Goal: Task Accomplishment & Management: Manage account settings

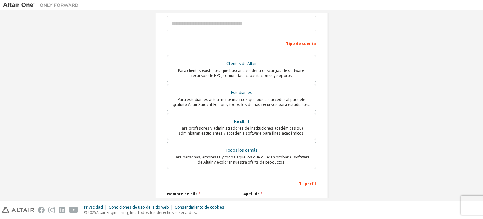
scroll to position [86, 0]
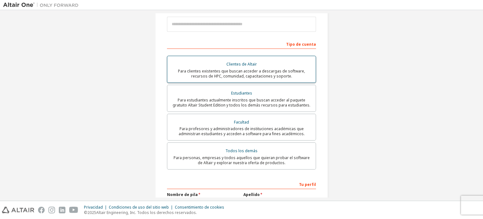
click at [275, 68] on font "Para clientes existentes que buscan acceder a descargas de software, recursos d…" at bounding box center [241, 73] width 127 height 10
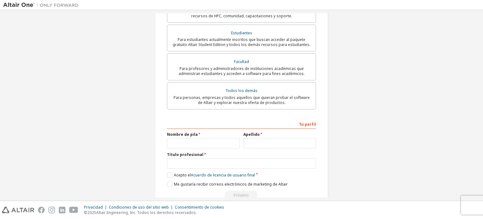
scroll to position [178, 0]
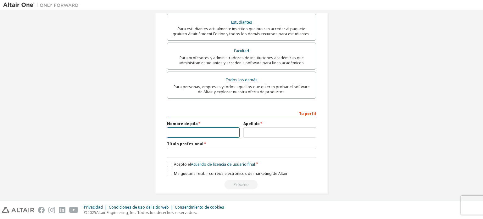
click at [205, 127] on input "text" at bounding box center [203, 132] width 73 height 10
type input "*******"
click at [263, 129] on input "text" at bounding box center [279, 132] width 73 height 10
type input "*****"
click at [234, 154] on div "Tu perfil Nombre de pila ******* Apellido ***** Título profesional Proporcione …" at bounding box center [241, 148] width 149 height 81
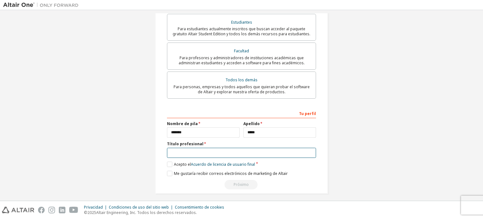
click at [232, 148] on input "text" at bounding box center [241, 152] width 149 height 10
type input "**********"
click at [167, 161] on label "Acepto el Acuerdo de licencia de usuario final" at bounding box center [211, 163] width 88 height 5
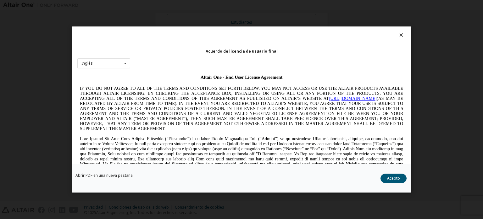
scroll to position [0, 0]
click at [397, 178] on font "Acepto" at bounding box center [393, 177] width 13 height 5
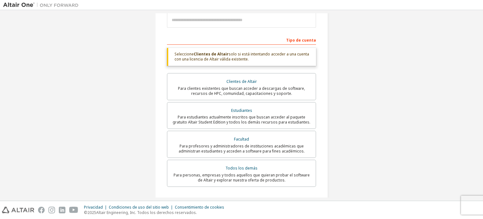
scroll to position [80, 0]
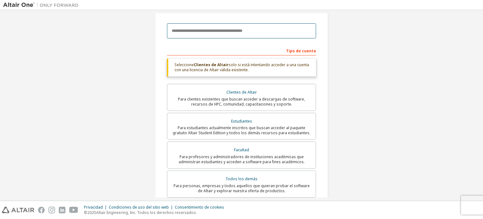
drag, startPoint x: 469, startPoint y: 100, endPoint x: 258, endPoint y: 28, distance: 221.9
click at [258, 28] on input "email" at bounding box center [241, 30] width 149 height 15
type input "*"
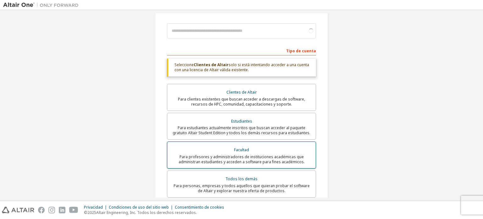
click at [241, 141] on label "Facultad Para profesores y administradores de instituciones académicas que admi…" at bounding box center [241, 154] width 149 height 27
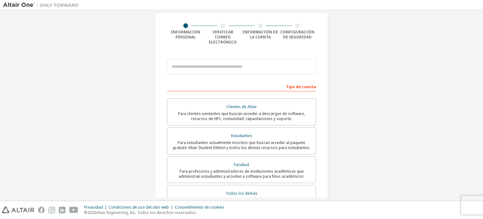
scroll to position [58, 0]
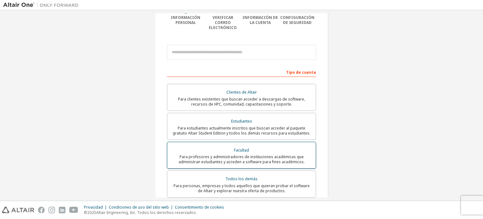
click at [278, 158] on font "Para profesores y administradores de instituciones académicas que administran e…" at bounding box center [242, 159] width 126 height 10
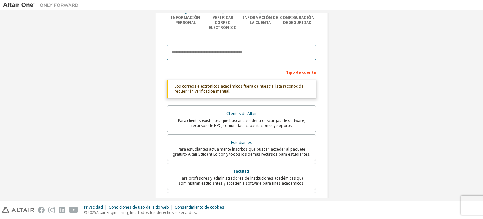
click at [217, 45] on input "email" at bounding box center [241, 52] width 149 height 15
paste input "**********"
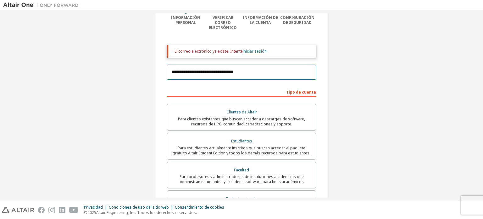
type input "**********"
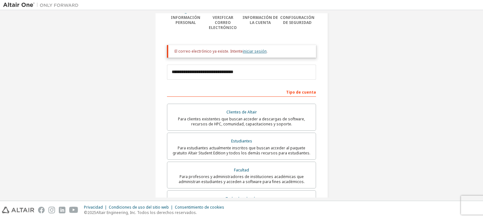
click at [253, 48] on font "iniciar sesión" at bounding box center [255, 50] width 24 height 5
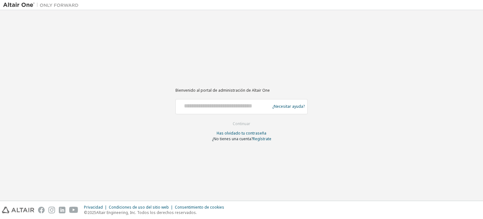
click at [226, 97] on div "Bienvenido al portal de administración de Altair One ¿Necesitar ayuda? Asegúres…" at bounding box center [241, 109] width 132 height 64
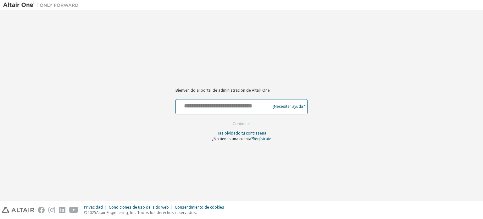
paste input "**********"
type input "**********"
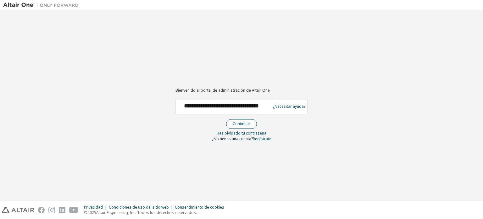
scroll to position [0, 0]
click at [245, 122] on font "Continuar" at bounding box center [242, 123] width 18 height 5
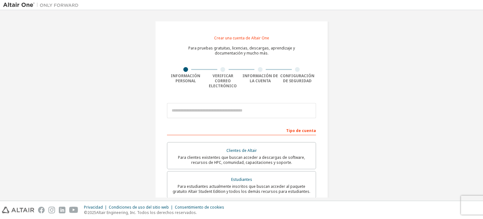
drag, startPoint x: 482, startPoint y: 36, endPoint x: 449, endPoint y: 8, distance: 43.2
click at [482, 41] on div "Crear una cuenta de Altair One Para pruebas gratuitas, licencias, descargas, ap…" at bounding box center [241, 105] width 483 height 190
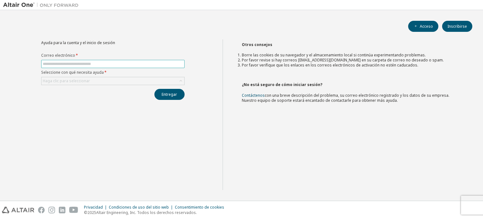
click at [97, 65] on input "text" at bounding box center [113, 63] width 140 height 5
type input "**********"
click at [105, 80] on div "Haga clic para seleccionar" at bounding box center [113, 81] width 143 height 8
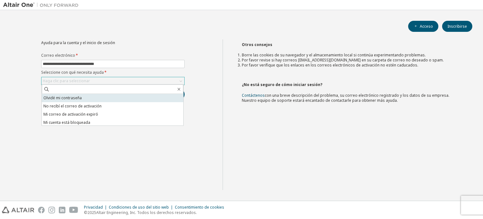
click at [98, 99] on li "Olvidé mi contraseña" at bounding box center [113, 98] width 142 height 8
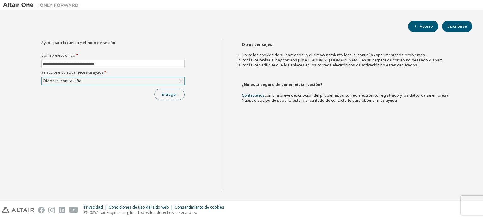
click at [173, 95] on font "Entregar" at bounding box center [169, 94] width 15 height 5
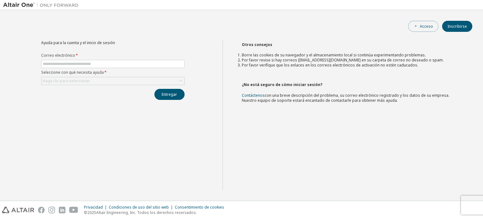
click at [436, 25] on button "Acceso" at bounding box center [423, 26] width 30 height 11
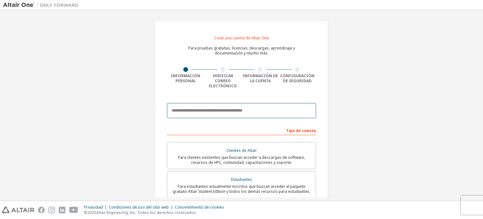
click at [192, 104] on input "email" at bounding box center [241, 110] width 149 height 15
type input "**********"
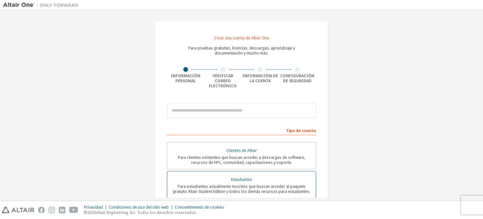
click at [249, 183] on font "Para estudiantes actualmente inscritos que buscan acceder al paquete gratuito A…" at bounding box center [242, 188] width 138 height 10
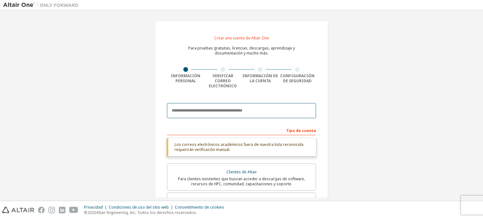
click at [266, 104] on input "email" at bounding box center [241, 110] width 149 height 15
type input "**********"
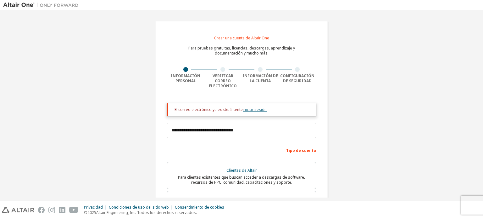
click at [251, 107] on font "iniciar sesión" at bounding box center [255, 109] width 24 height 5
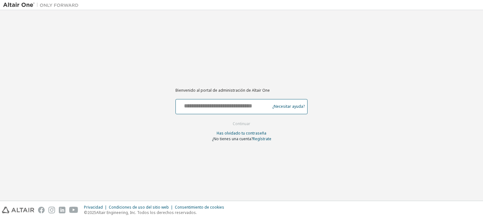
drag, startPoint x: 0, startPoint y: 0, endPoint x: 251, endPoint y: 104, distance: 271.7
click at [251, 104] on input "text" at bounding box center [223, 104] width 91 height 9
type input "**********"
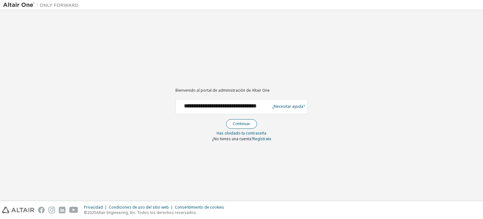
click at [241, 124] on font "Continuar" at bounding box center [242, 123] width 18 height 5
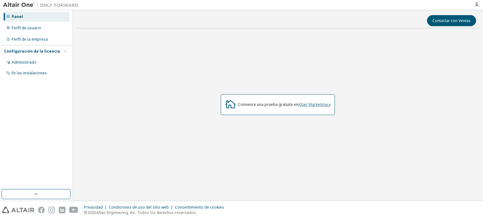
click at [314, 103] on font "Altair Marketplace" at bounding box center [314, 104] width 33 height 5
click at [311, 104] on font "Altair Marketplace" at bounding box center [314, 104] width 33 height 5
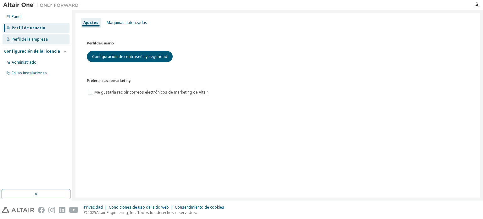
click at [40, 41] on font "Perfil de la empresa" at bounding box center [30, 38] width 36 height 5
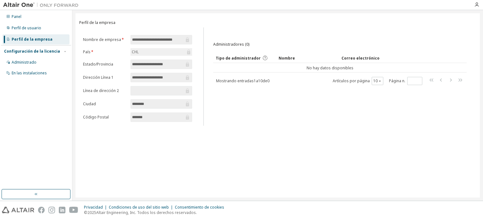
click at [182, 39] on input "**********" at bounding box center [158, 39] width 52 height 6
click at [184, 37] on span "**********" at bounding box center [161, 39] width 62 height 9
click at [130, 49] on form "**********" at bounding box center [137, 78] width 109 height 87
click at [212, 61] on div "Administradores (0) Claro Carga Ahorrar Guardar como Campo Operador Valor Selec…" at bounding box center [340, 78] width 269 height 94
click at [27, 63] on font "Administrado" at bounding box center [24, 61] width 25 height 5
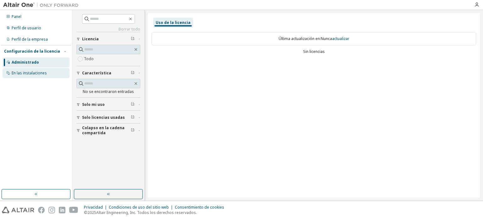
click at [35, 73] on font "En las instalaciones" at bounding box center [29, 72] width 35 height 5
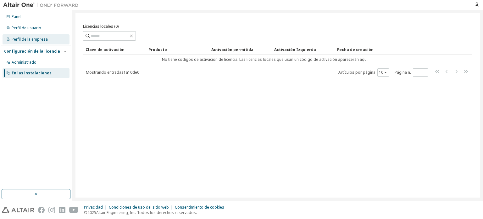
click at [29, 41] on font "Perfil de la empresa" at bounding box center [30, 38] width 36 height 5
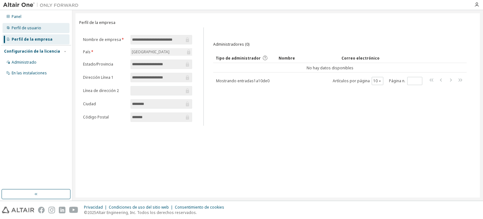
click at [25, 28] on font "Perfil de usuario" at bounding box center [27, 27] width 30 height 5
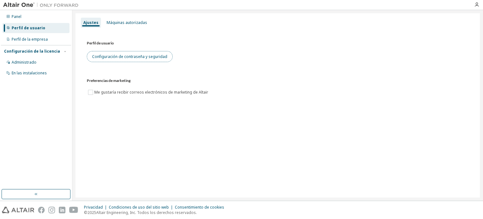
click at [111, 60] on button "Configuración de contraseña y seguridad" at bounding box center [130, 56] width 86 height 11
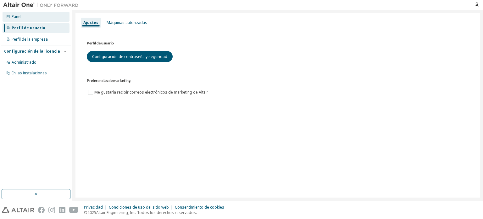
click at [15, 17] on font "Panel" at bounding box center [17, 16] width 10 height 5
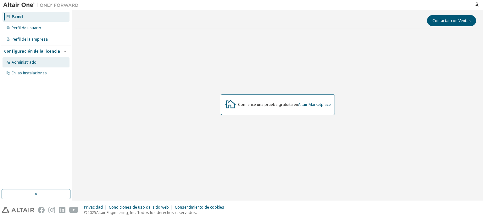
click at [23, 65] on div "Administrado" at bounding box center [36, 62] width 67 height 10
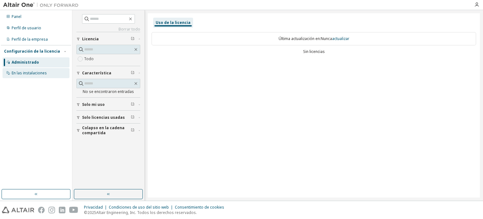
click at [24, 71] on font "En las instalaciones" at bounding box center [29, 72] width 35 height 5
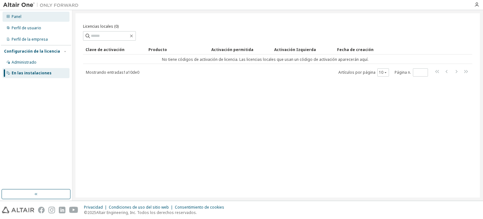
click at [12, 19] on font "Panel" at bounding box center [17, 16] width 10 height 5
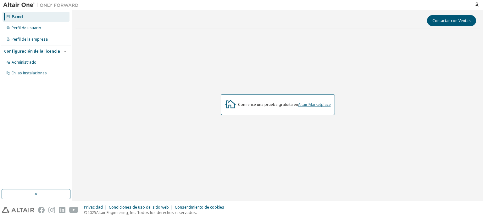
click at [318, 103] on font "Altair Marketplace" at bounding box center [314, 104] width 33 height 5
click at [325, 107] on font "Altair Marketplace" at bounding box center [314, 104] width 33 height 5
click at [37, 32] on div "Perfil de usuario" at bounding box center [36, 28] width 67 height 10
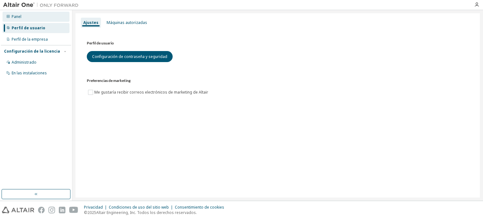
click at [33, 14] on div "Panel" at bounding box center [36, 17] width 67 height 10
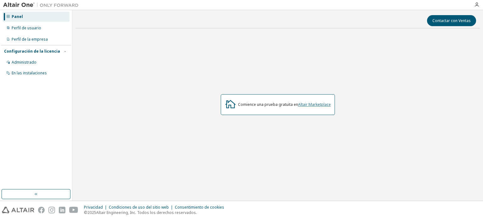
click at [320, 103] on font "Altair Marketplace" at bounding box center [314, 104] width 33 height 5
click at [313, 104] on font "Altair Marketplace" at bounding box center [314, 104] width 33 height 5
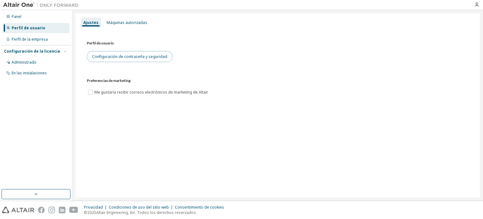
click at [99, 56] on font "Configuración de contraseña y seguridad" at bounding box center [129, 56] width 75 height 5
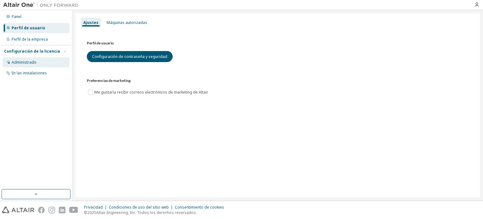
click at [19, 62] on font "Administrado" at bounding box center [24, 61] width 25 height 5
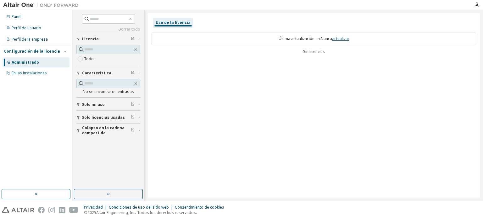
click at [341, 39] on font "actualizar" at bounding box center [340, 38] width 17 height 5
click at [340, 37] on font "actualizar" at bounding box center [340, 38] width 17 height 5
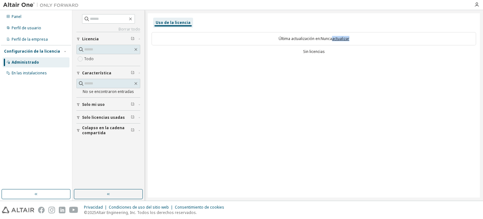
click at [340, 37] on font "actualizar" at bounding box center [340, 38] width 17 height 5
drag, startPoint x: 340, startPoint y: 37, endPoint x: 236, endPoint y: 42, distance: 103.6
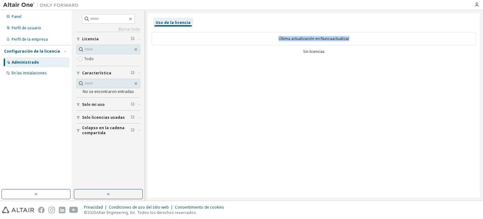
click at [236, 42] on div "Última actualización en: Nunca actualizar" at bounding box center [314, 38] width 325 height 13
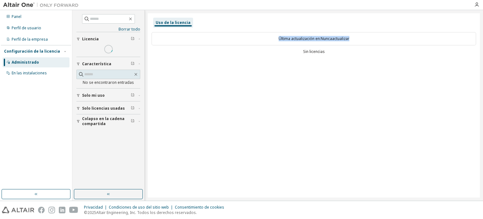
click at [125, 35] on button "Licencia" at bounding box center [108, 39] width 64 height 14
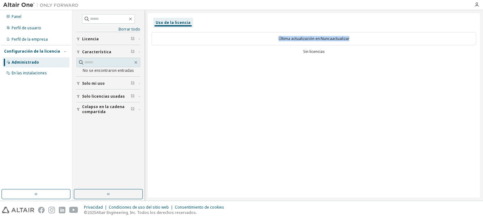
click at [108, 86] on button "Solo mi uso" at bounding box center [108, 83] width 64 height 14
click at [102, 114] on font "Solo licencias usadas" at bounding box center [103, 114] width 43 height 5
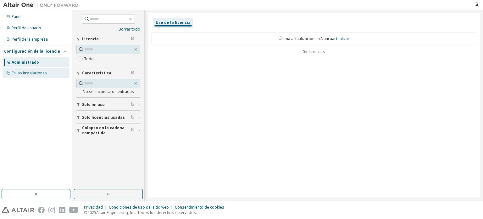
click at [43, 71] on font "En las instalaciones" at bounding box center [29, 72] width 35 height 5
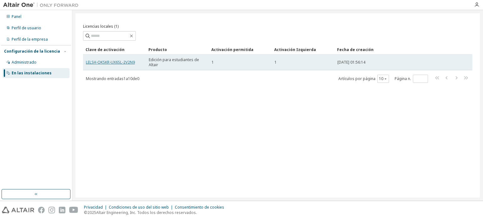
click at [125, 62] on font "LELSH-OKSKR-UX6SL-2V2N9" at bounding box center [110, 61] width 49 height 5
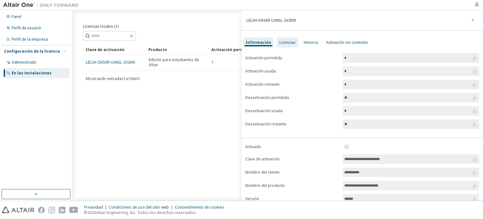
click at [288, 44] on font "Licencias" at bounding box center [287, 42] width 16 height 5
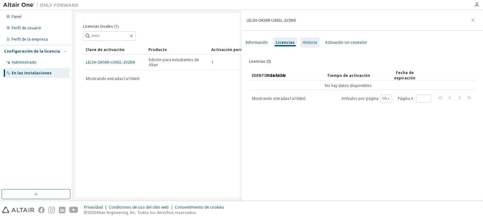
click at [308, 41] on font "Historia" at bounding box center [310, 42] width 14 height 5
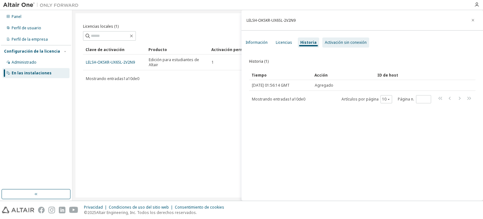
click at [330, 38] on div "Activación sin conexión" at bounding box center [345, 42] width 47 height 10
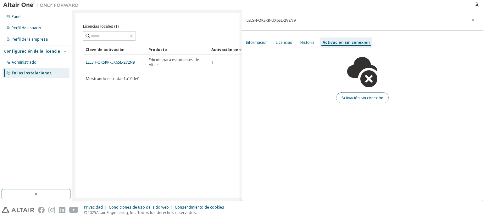
click at [369, 99] on font "Activación sin conexión" at bounding box center [362, 97] width 42 height 5
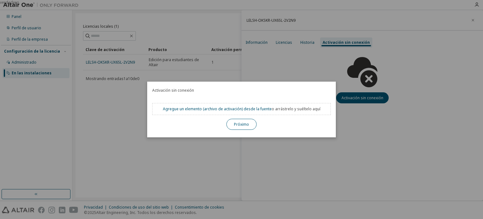
click at [243, 121] on font "Próximo" at bounding box center [241, 123] width 15 height 5
click at [244, 125] on font "Próximo" at bounding box center [241, 123] width 15 height 5
click at [257, 109] on font ") desde la fuente" at bounding box center [257, 108] width 30 height 5
click at [252, 116] on div "Agregue un elemento ( archivo de activación ) desde la fuente o arrástrelo y su…" at bounding box center [241, 116] width 179 height 27
click at [247, 124] on font "Próximo" at bounding box center [241, 123] width 15 height 5
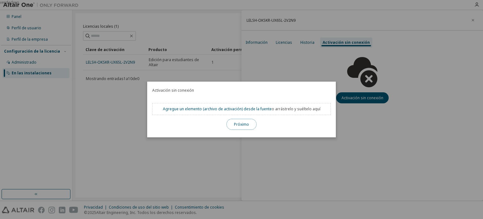
click at [242, 120] on button "Próximo" at bounding box center [241, 124] width 30 height 11
click at [266, 112] on div "Agregue un elemento ( archivo de activación ) desde la fuente o arrástrelo y su…" at bounding box center [241, 109] width 179 height 12
click at [265, 107] on font ") desde la fuente" at bounding box center [257, 108] width 30 height 5
click at [252, 65] on div "verdadero" at bounding box center [241, 109] width 483 height 219
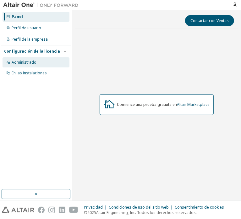
click at [30, 62] on font "Administrado" at bounding box center [24, 61] width 25 height 5
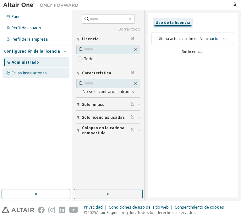
click at [32, 72] on font "En las instalaciones" at bounding box center [29, 72] width 35 height 5
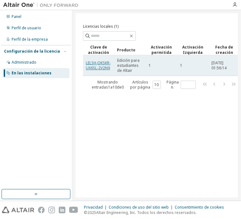
drag, startPoint x: 100, startPoint y: 67, endPoint x: 93, endPoint y: 67, distance: 6.3
click at [93, 67] on font "LELSH-OKSKR-UX6SL-2V2N9" at bounding box center [98, 65] width 25 height 10
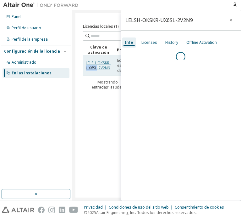
click at [93, 67] on font "LELSH-OKSKR-UX6SL-2V2N9" at bounding box center [98, 65] width 25 height 10
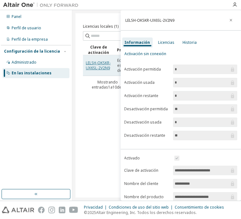
drag, startPoint x: 93, startPoint y: 67, endPoint x: 88, endPoint y: 63, distance: 6.7
click at [88, 63] on font "LELSH-OKSKR-UX6SL-2V2N9" at bounding box center [98, 65] width 25 height 10
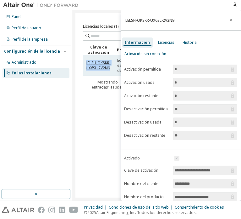
click at [88, 63] on font "LELSH-OKSKR-UX6SL-2V2N9" at bounding box center [98, 65] width 25 height 10
copy td "LELSH-OKSKR-UX6SL-2V2N9"
